Goal: Navigation & Orientation: Find specific page/section

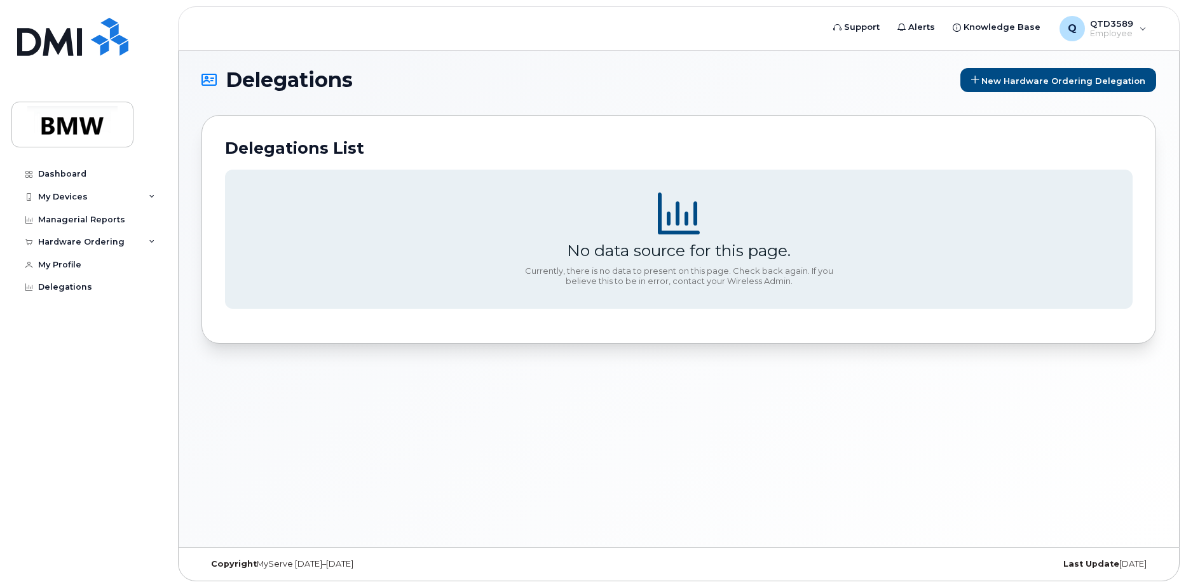
scroll to position [6, 0]
click at [35, 264] on div at bounding box center [29, 265] width 14 height 10
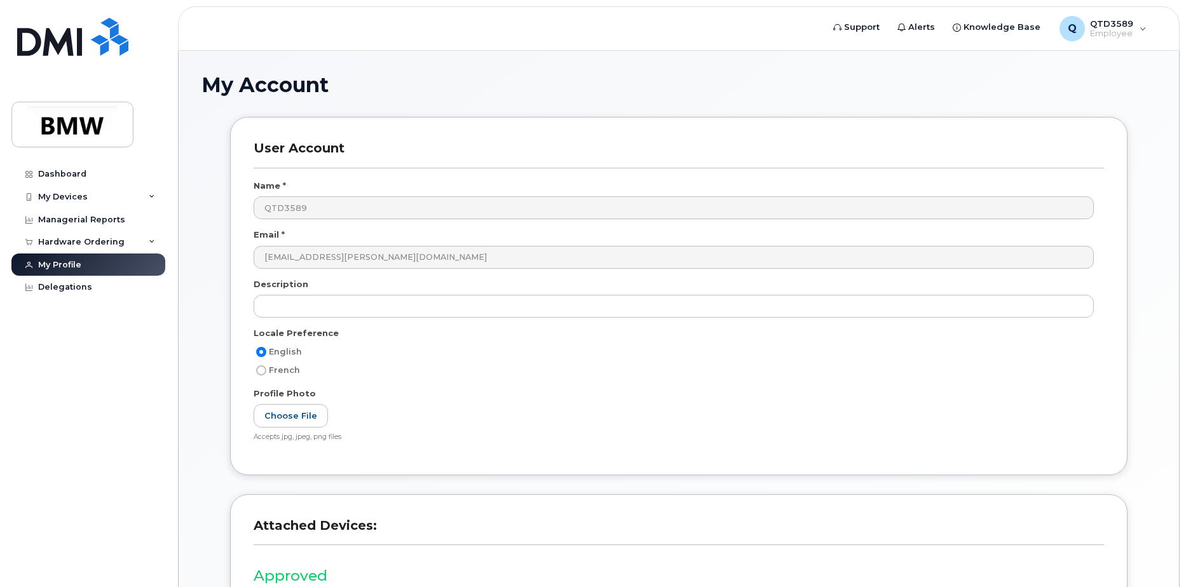
click at [842, 66] on div "My Account User Account Name * QTD3589 Email * hassan.pressley@bmwmc.com Descri…" at bounding box center [679, 383] width 1000 height 664
click at [66, 120] on img at bounding box center [73, 124] width 98 height 37
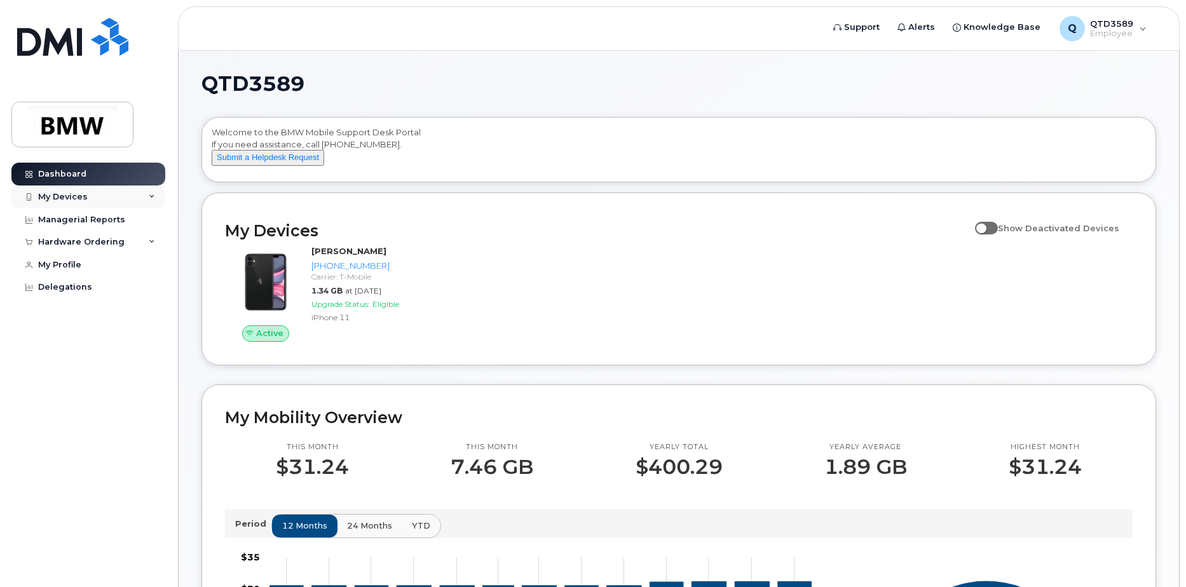
click at [77, 195] on div "My Devices" at bounding box center [63, 197] width 50 height 10
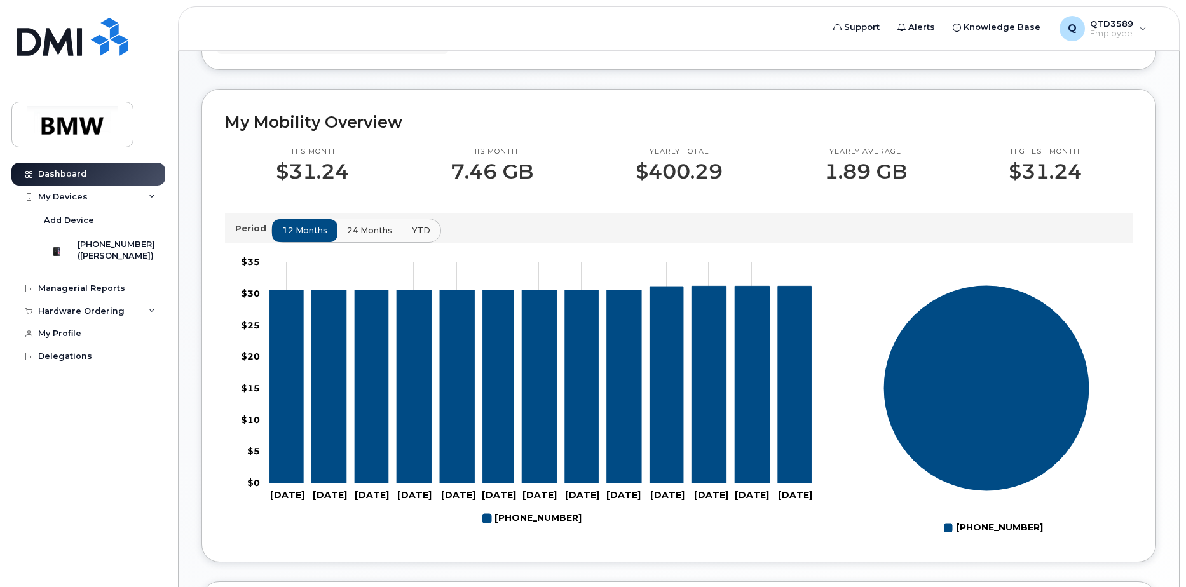
scroll to position [318, 0]
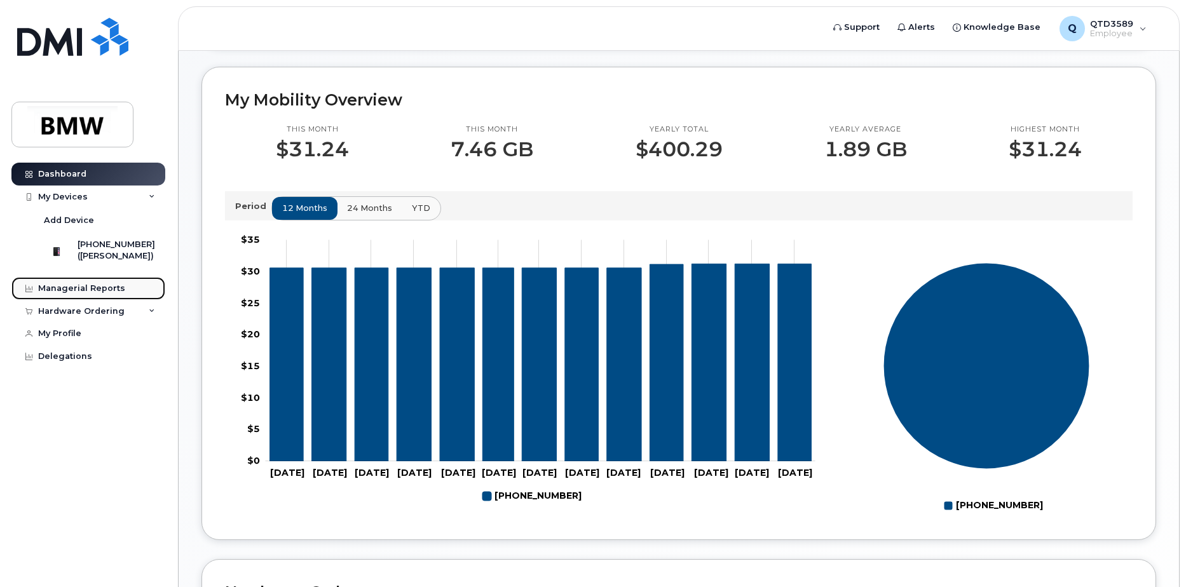
click at [95, 289] on link "Managerial Reports" at bounding box center [88, 288] width 154 height 23
click at [95, 317] on div "Hardware Ordering" at bounding box center [81, 311] width 86 height 10
